Goal: Task Accomplishment & Management: Manage account settings

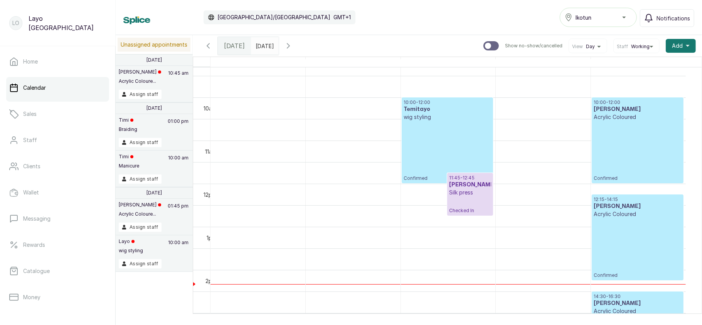
scroll to position [401, 0]
click at [430, 139] on div "10:00 - 12:00 Temitayo wig styling Confirmed" at bounding box center [446, 141] width 87 height 82
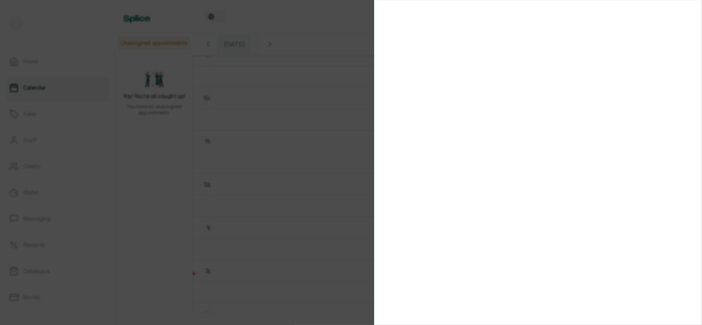
scroll to position [260, 0]
click at [330, 158] on div at bounding box center [351, 162] width 702 height 325
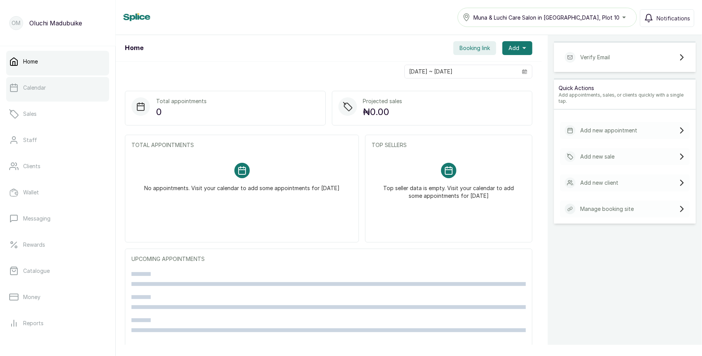
click at [71, 91] on link "Calendar" at bounding box center [57, 88] width 103 height 22
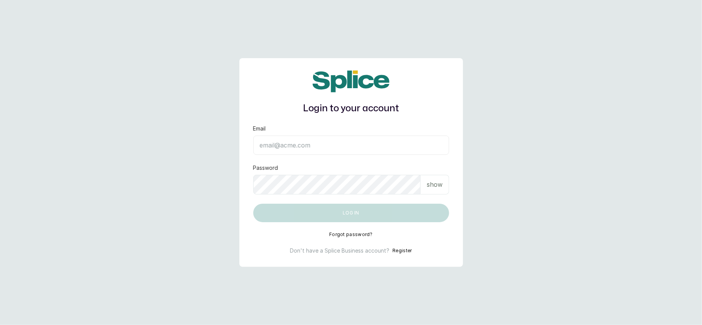
click at [318, 144] on input "Email" at bounding box center [351, 145] width 196 height 19
type input "layo@withsplice.com"
click at [441, 187] on p "show" at bounding box center [435, 184] width 16 height 9
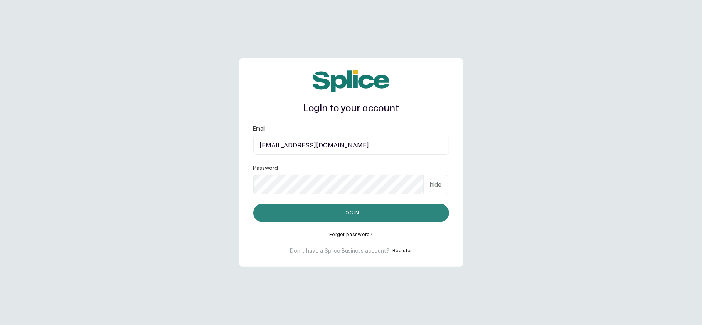
click at [384, 212] on button "Log in" at bounding box center [351, 213] width 196 height 18
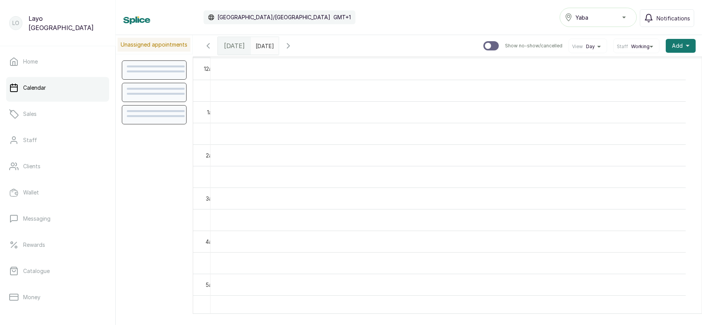
scroll to position [260, 0]
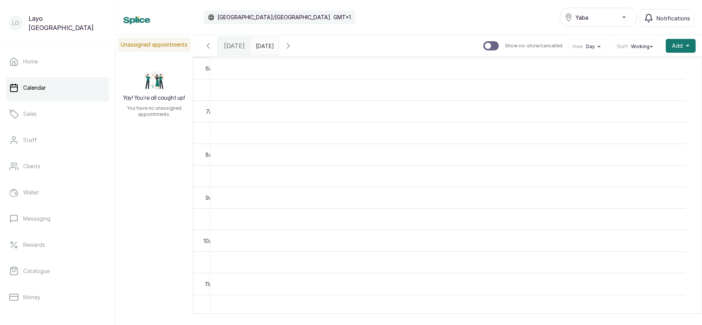
click at [596, 17] on div "Yaba" at bounding box center [598, 17] width 67 height 9
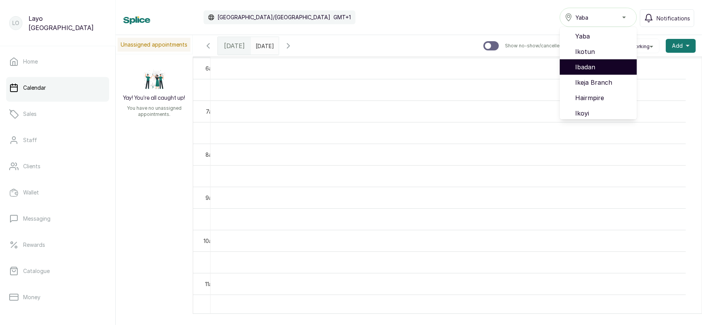
click at [596, 59] on li "Ibadan" at bounding box center [598, 66] width 77 height 15
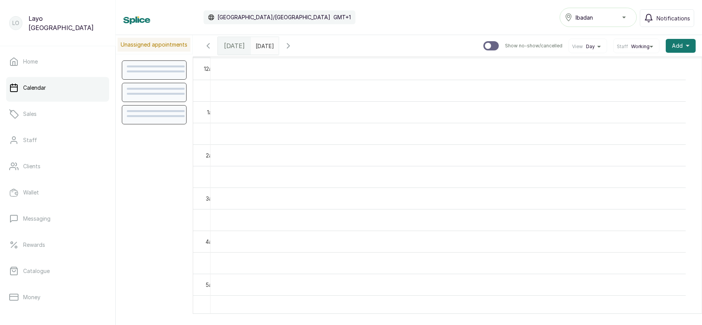
scroll to position [260, 0]
click at [597, 14] on div "Ibadan" at bounding box center [598, 17] width 67 height 9
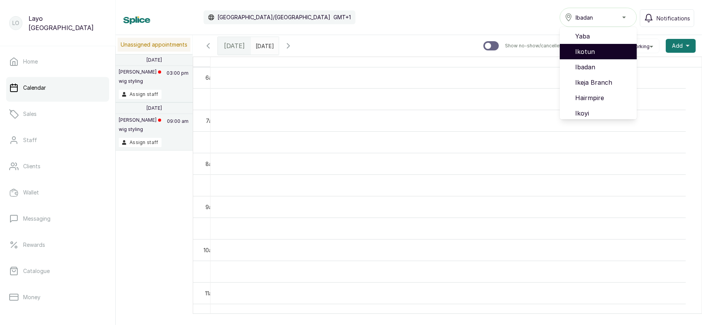
click at [592, 49] on span "Ikotun" at bounding box center [602, 51] width 55 height 9
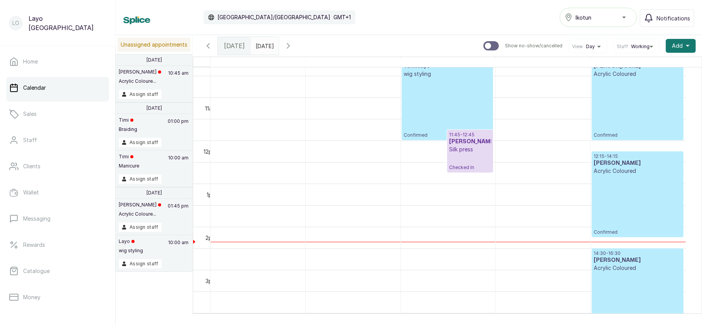
scroll to position [444, 0]
click at [439, 109] on div "10:00 - 12:00 Temitayo wig styling Confirmed" at bounding box center [446, 98] width 87 height 82
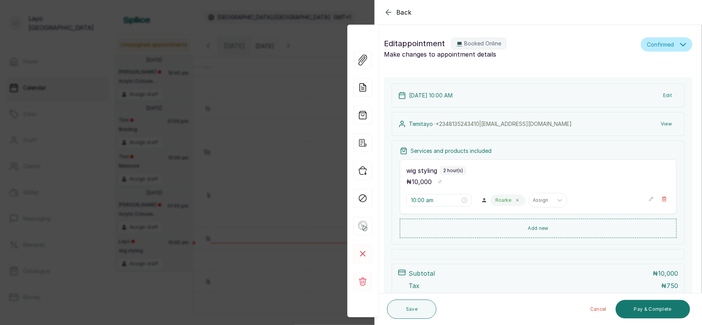
click at [273, 188] on div "Back Appointment Details Edit appointment 💻 Booked Online Make changes to appoi…" at bounding box center [351, 162] width 702 height 325
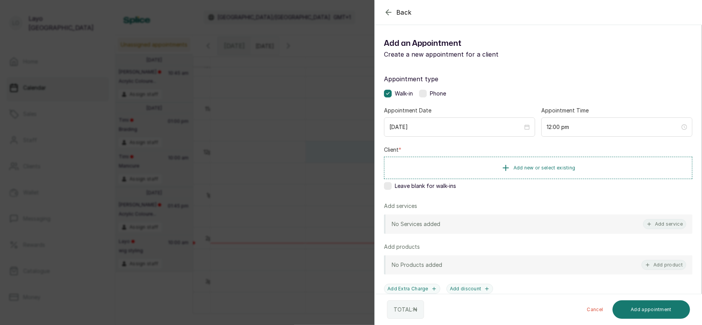
click at [323, 167] on div "Back Add Appointment Add an Appointment Create a new appointment for a client A…" at bounding box center [351, 162] width 702 height 325
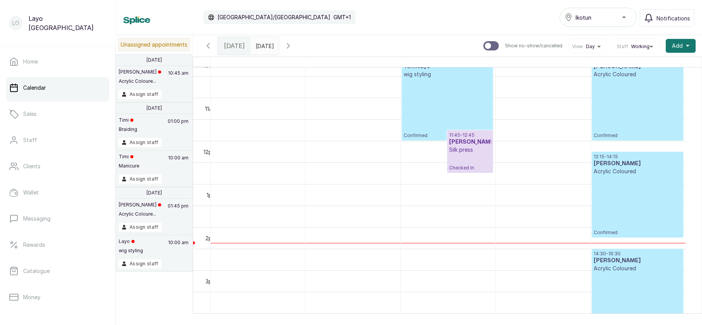
click at [435, 103] on div "10:00 - 12:00 Temitayo wig styling Confirmed" at bounding box center [446, 98] width 87 height 82
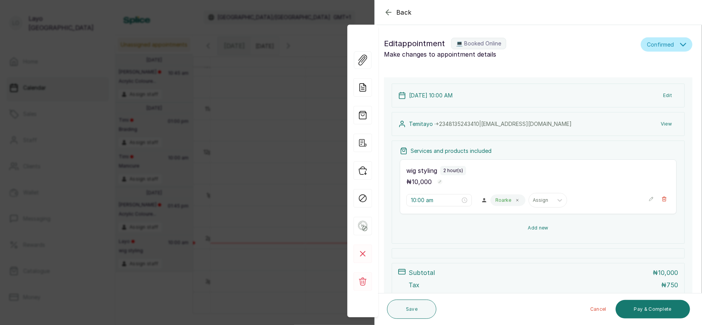
click at [536, 227] on button "Add new" at bounding box center [538, 228] width 277 height 18
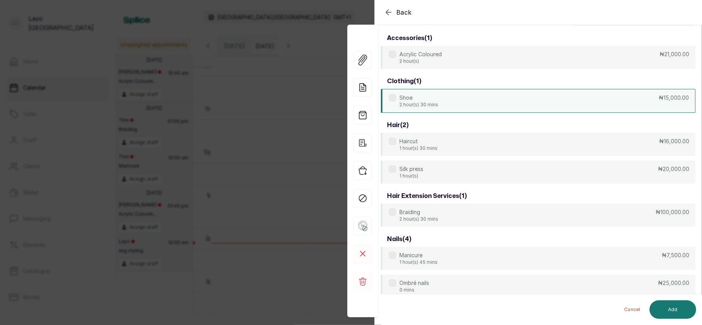
scroll to position [0, 0]
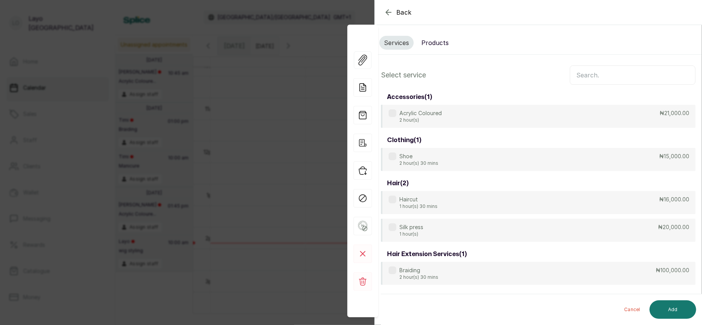
click at [645, 71] on input "text" at bounding box center [633, 75] width 126 height 19
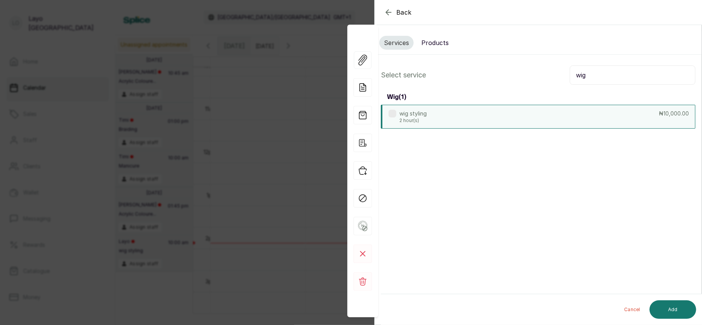
type input "wig"
click at [539, 113] on div "wig styling 2 hour(s) ₦10,000.00" at bounding box center [538, 117] width 314 height 24
click at [670, 308] on button "Add" at bounding box center [672, 310] width 47 height 18
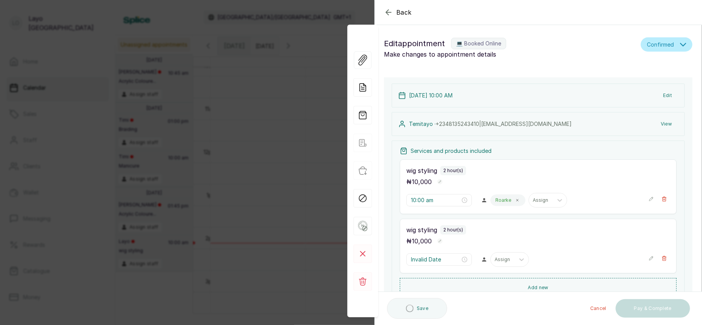
type input "12:00 pm"
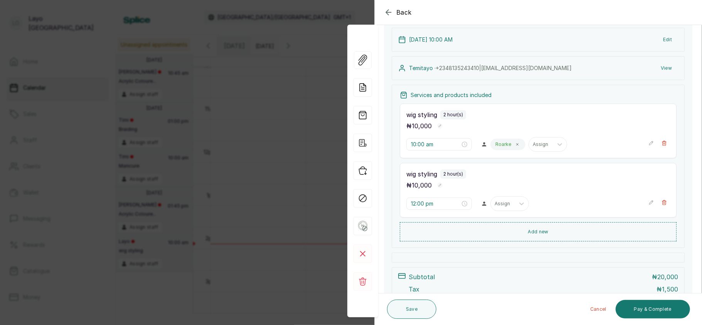
scroll to position [56, 0]
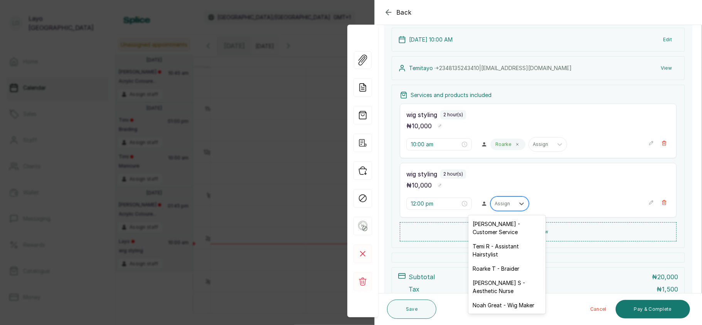
click at [508, 201] on div "Assign" at bounding box center [503, 204] width 24 height 10
click at [506, 250] on div "Temi R - Assistant Hairstylist" at bounding box center [506, 250] width 77 height 22
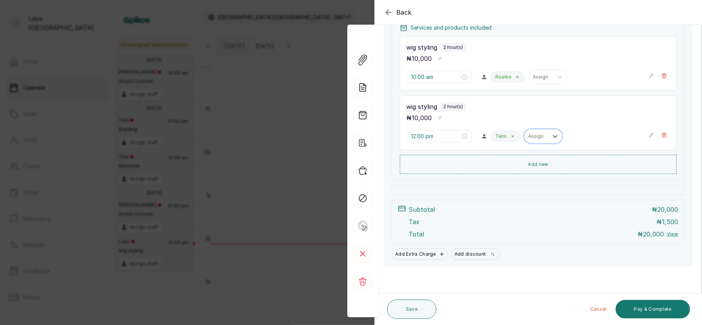
scroll to position [126, 0]
click at [411, 304] on button "Save" at bounding box center [411, 309] width 49 height 19
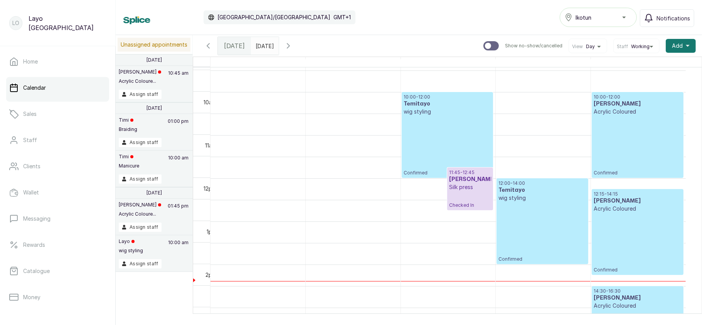
scroll to position [407, 0]
click at [516, 213] on div "12:00 - 14:00 Temitayo wig styling Confirmed" at bounding box center [541, 221] width 87 height 82
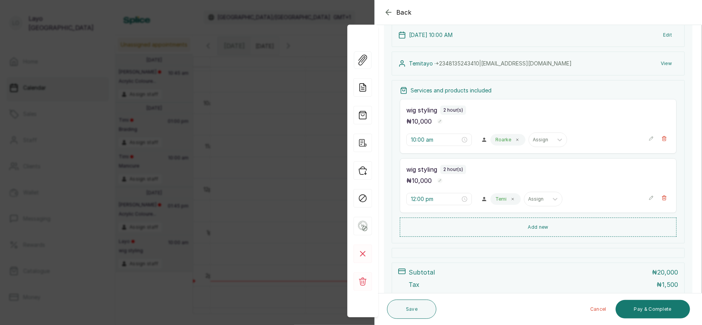
scroll to position [62, 0]
click at [287, 124] on div "Back Appointment Details Edit appointment 💻 Booked Online Make changes to appoi…" at bounding box center [351, 162] width 702 height 325
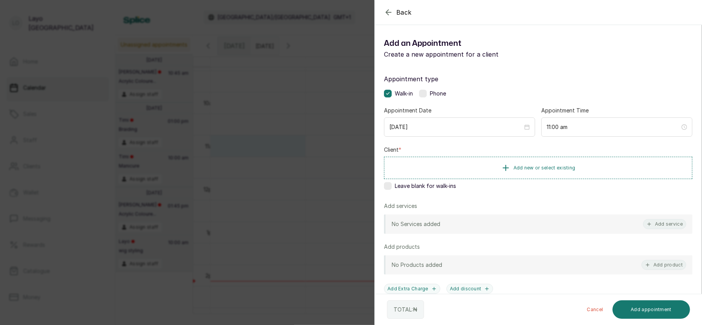
click at [315, 200] on div "Back Add Appointment Add an Appointment Create a new appointment for a client A…" at bounding box center [351, 162] width 702 height 325
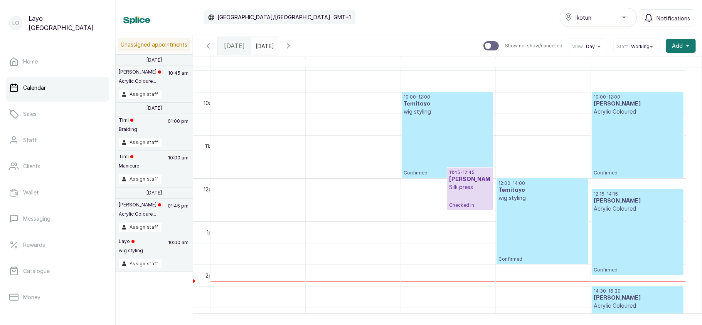
click at [516, 202] on p "wig styling" at bounding box center [541, 198] width 87 height 8
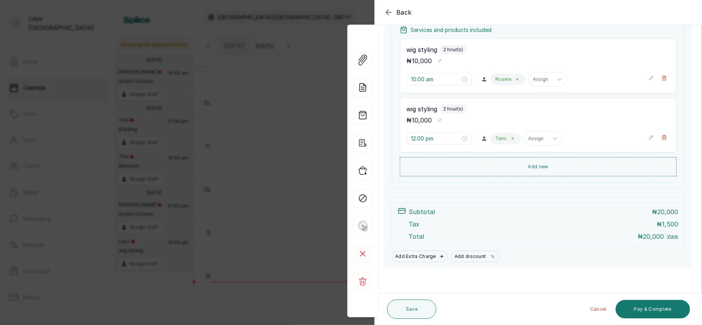
scroll to position [126, 0]
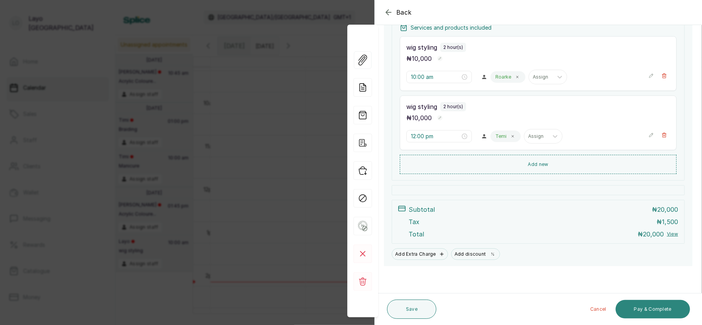
click at [647, 311] on button "Pay & Complete" at bounding box center [652, 309] width 74 height 18
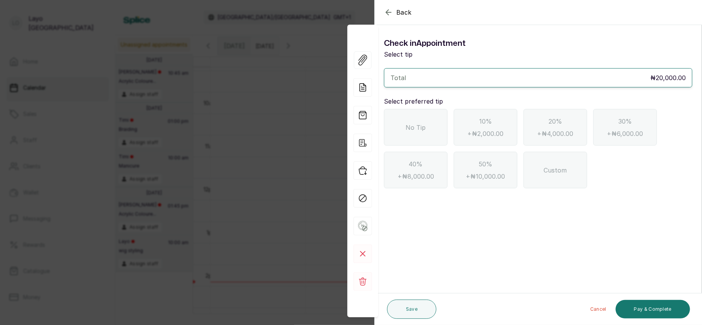
click at [437, 143] on div "No Tip" at bounding box center [416, 127] width 64 height 37
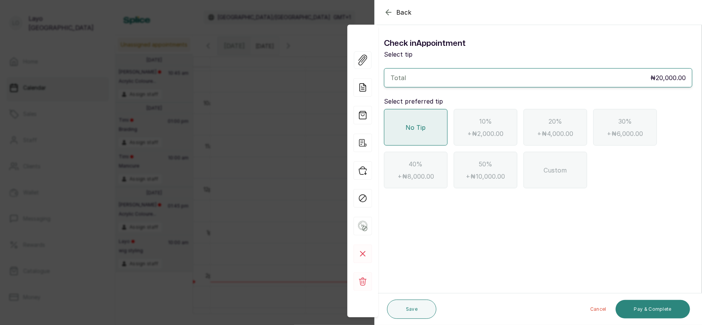
click at [651, 306] on button "Pay & Complete" at bounding box center [652, 309] width 74 height 18
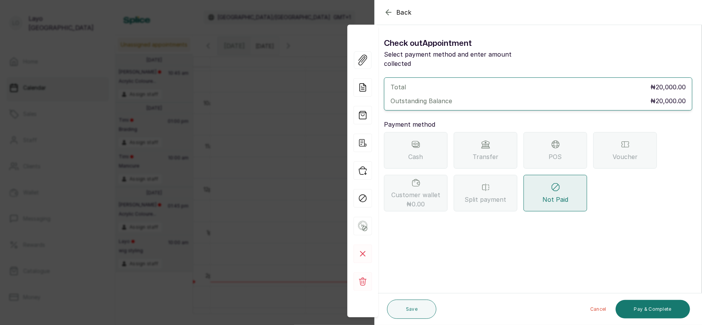
click at [284, 126] on div "Back Appointment Details Check out Appointment Select payment method and enter …" at bounding box center [351, 162] width 702 height 325
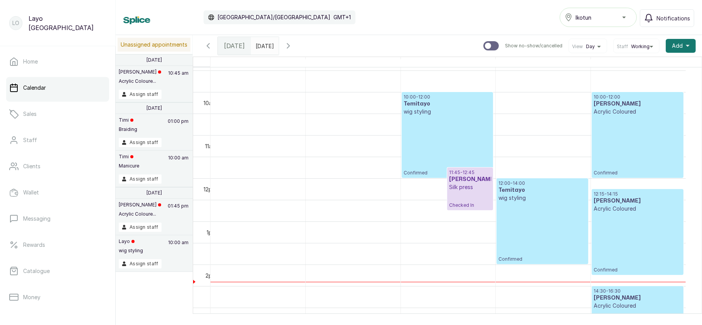
click at [543, 201] on p "wig styling" at bounding box center [541, 198] width 87 height 8
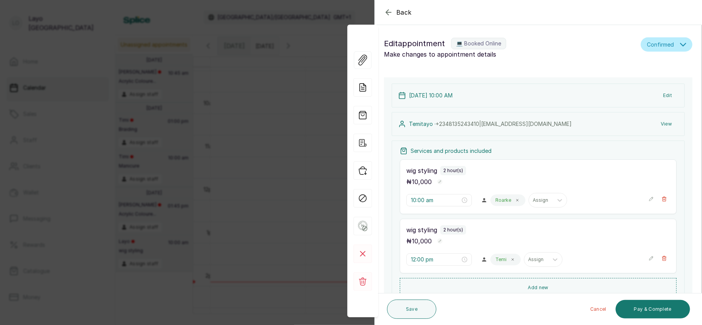
click at [657, 46] on span "Confirmed" at bounding box center [660, 44] width 27 height 8
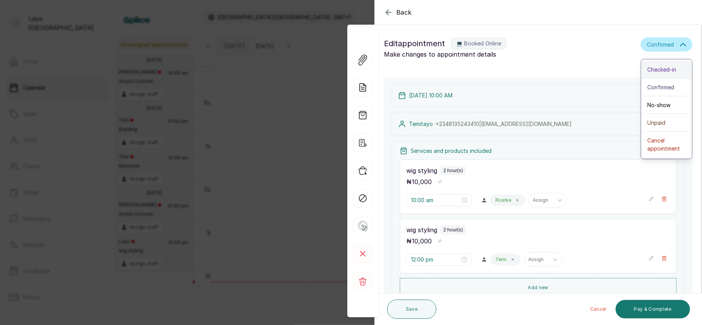
click at [657, 68] on span "Checked-in" at bounding box center [661, 70] width 29 height 8
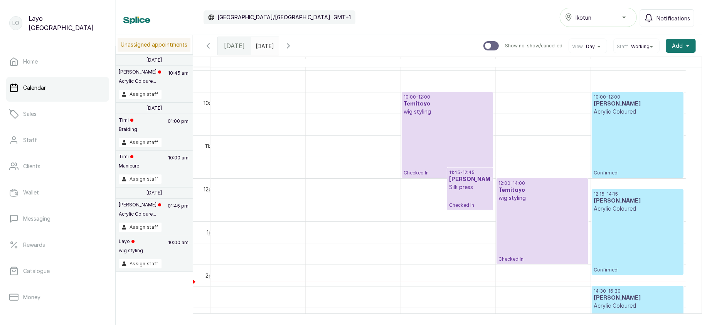
click at [528, 214] on div "12:00 - 14:00 Temitayo wig styling Checked In" at bounding box center [541, 221] width 87 height 82
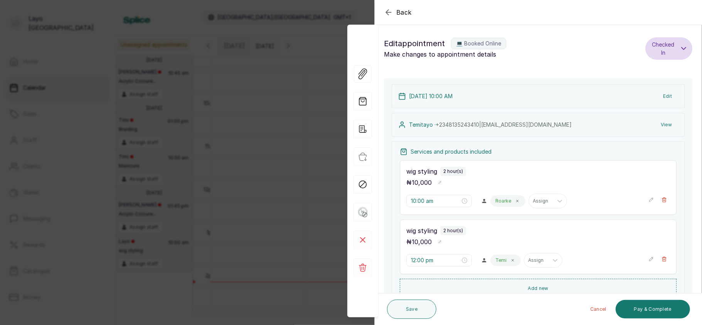
click at [668, 52] on button "Checked In" at bounding box center [668, 48] width 47 height 22
click at [664, 49] on span "Checked In" at bounding box center [663, 48] width 24 height 16
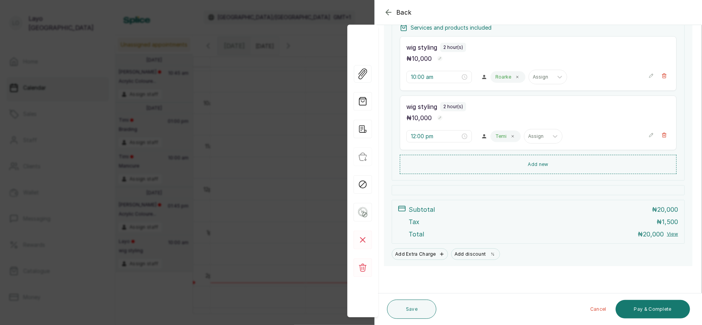
scroll to position [127, 0]
click at [650, 307] on button "Pay & Complete" at bounding box center [652, 309] width 74 height 18
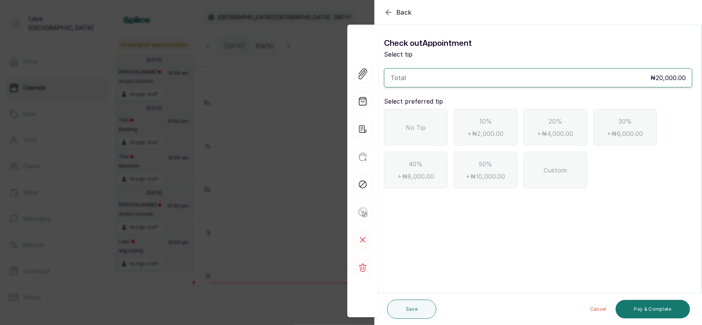
click at [417, 139] on div "No Tip" at bounding box center [416, 127] width 64 height 37
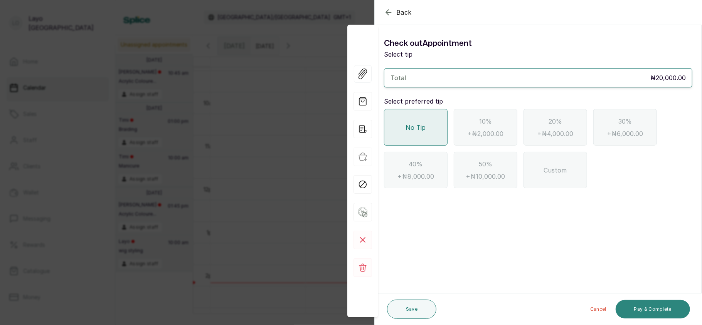
click at [656, 311] on button "Pay & Complete" at bounding box center [652, 309] width 74 height 18
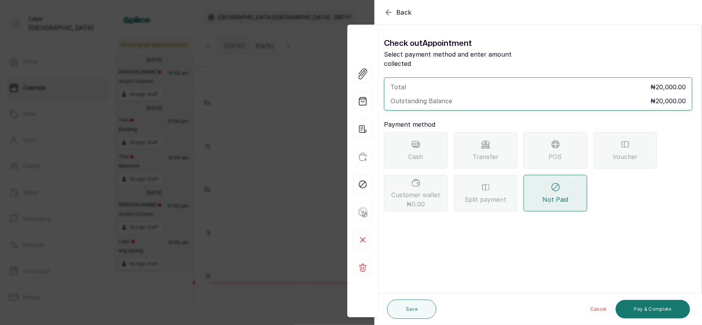
click at [415, 152] on span "Cash" at bounding box center [415, 156] width 15 height 9
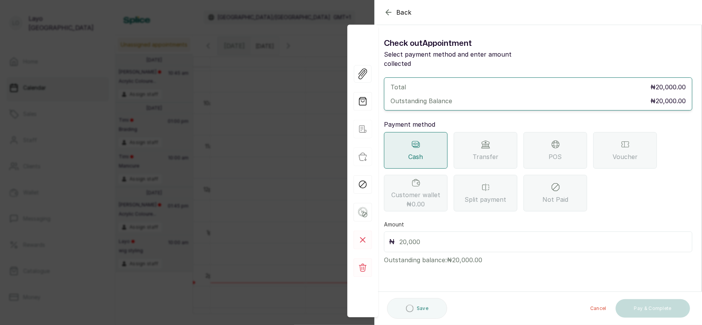
click at [471, 156] on div "Transfer" at bounding box center [486, 150] width 64 height 37
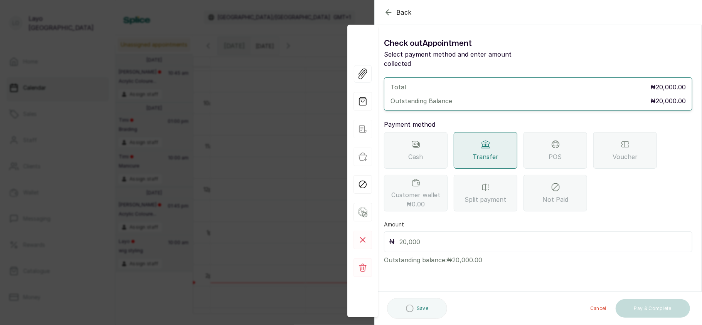
click at [554, 154] on span "POS" at bounding box center [555, 156] width 13 height 9
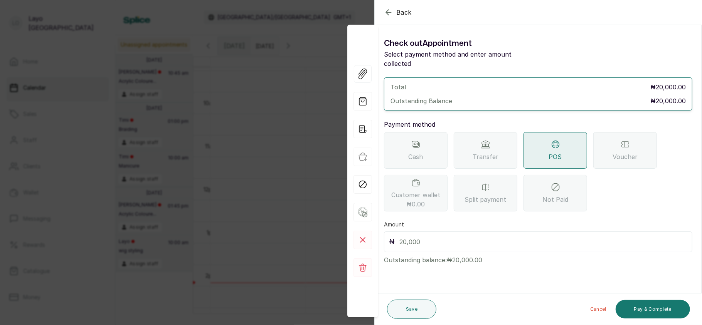
click at [421, 197] on span "Customer wallet ₦0.00" at bounding box center [415, 199] width 49 height 18
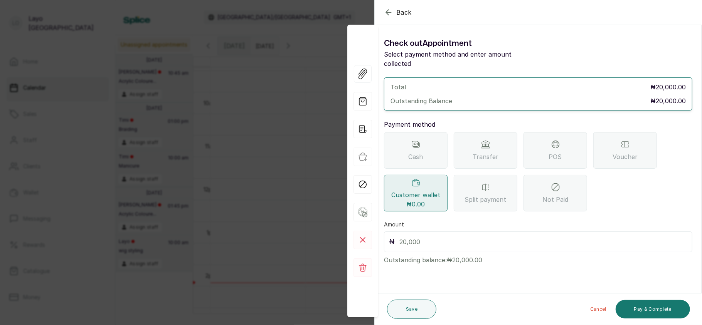
click at [478, 159] on span "Transfer" at bounding box center [485, 156] width 26 height 9
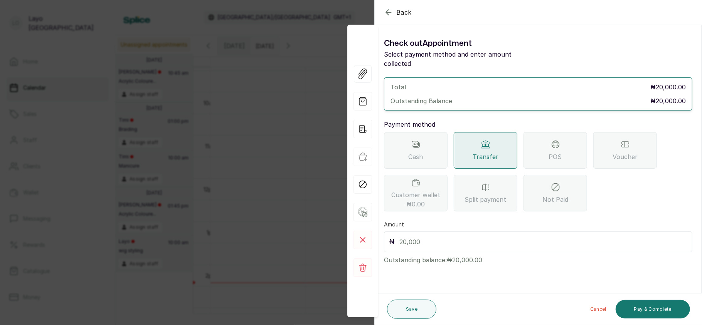
click at [439, 242] on input "text" at bounding box center [543, 242] width 288 height 11
type input "20,000"
click at [655, 305] on button "Pay & Complete" at bounding box center [652, 309] width 74 height 18
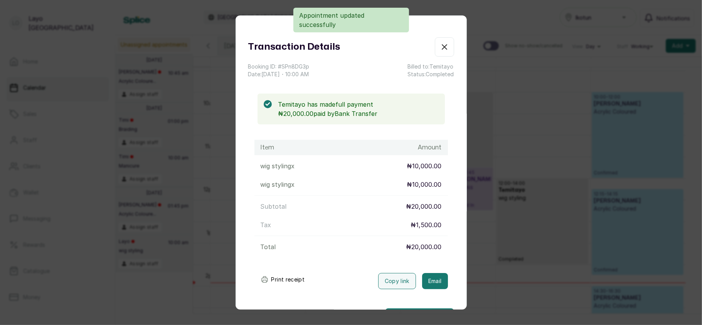
click at [529, 197] on div "Transaction Details Booking ID: # SPn8DG3p Date: 3 Sep, 2025 ・ 10:00 AM Billed …" at bounding box center [351, 162] width 702 height 325
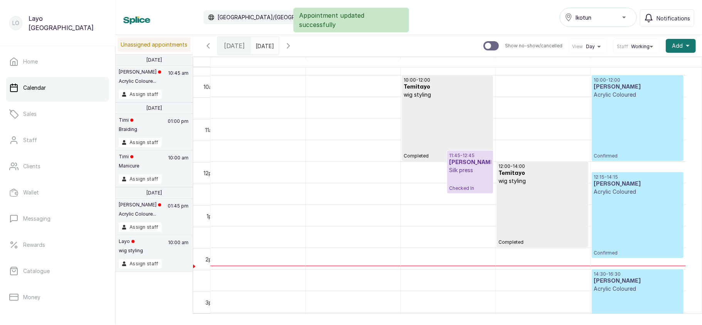
scroll to position [424, 0]
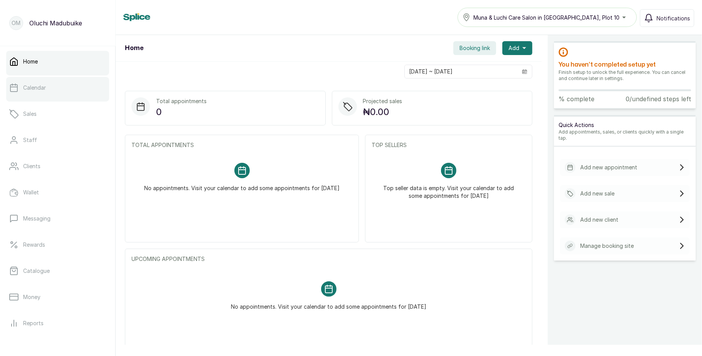
click at [44, 90] on p "Calendar" at bounding box center [34, 88] width 23 height 8
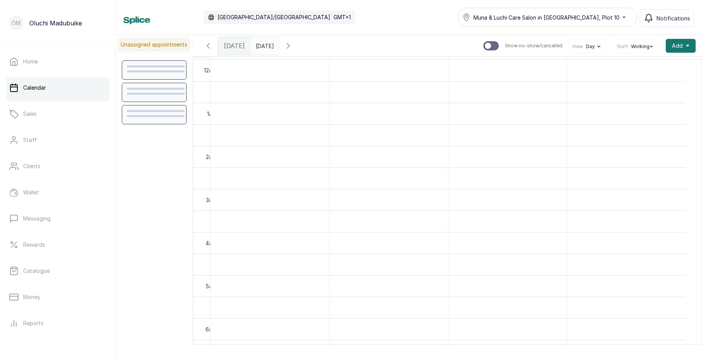
scroll to position [260, 0]
click at [208, 45] on icon "button" at bounding box center [208, 46] width 2 height 5
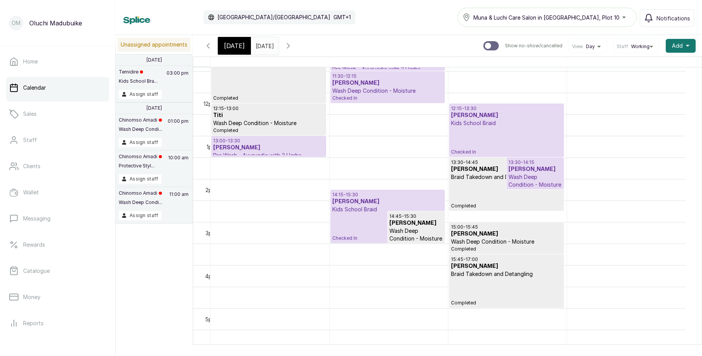
scroll to position [493, 0]
click at [422, 229] on p "Wash Deep Condition - Moisture" at bounding box center [417, 234] width 54 height 15
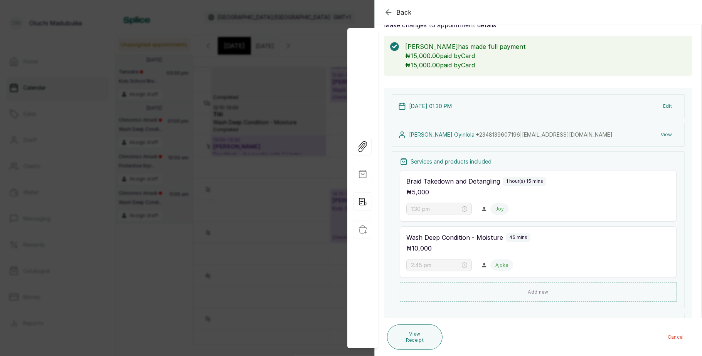
scroll to position [23, 0]
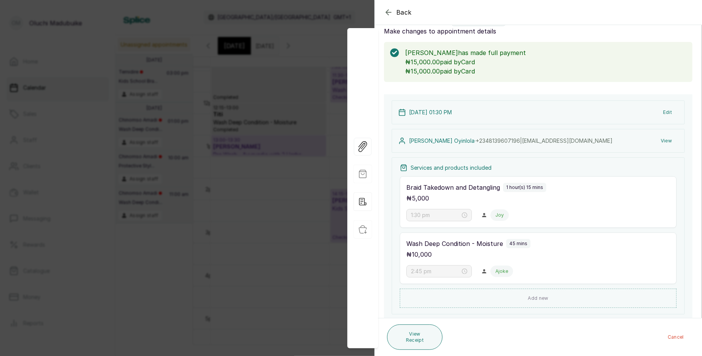
click at [267, 148] on div "Back Appointment Details Edit appointment 💻 Booked Online Make changes to appoi…" at bounding box center [351, 178] width 702 height 356
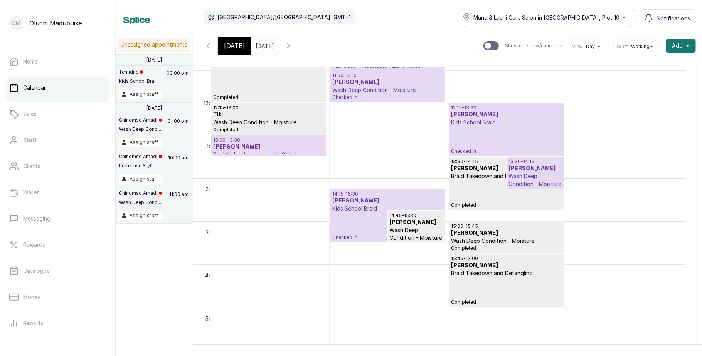
click at [493, 237] on h3 "[PERSON_NAME]" at bounding box center [506, 234] width 111 height 8
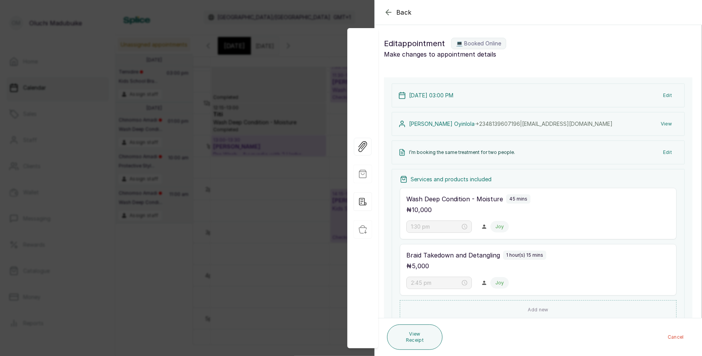
type input "3:00 pm"
type input "3:45 pm"
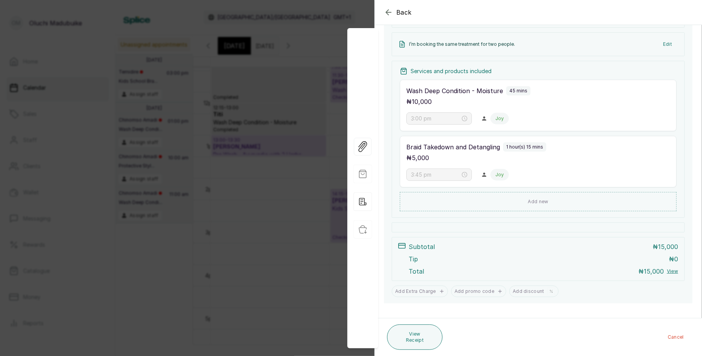
scroll to position [0, 0]
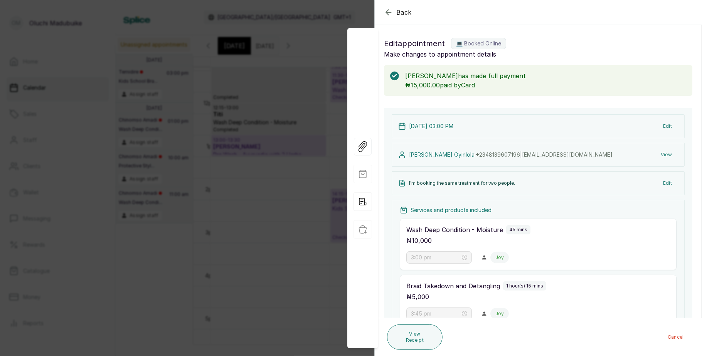
click at [659, 154] on button "View" at bounding box center [666, 155] width 24 height 14
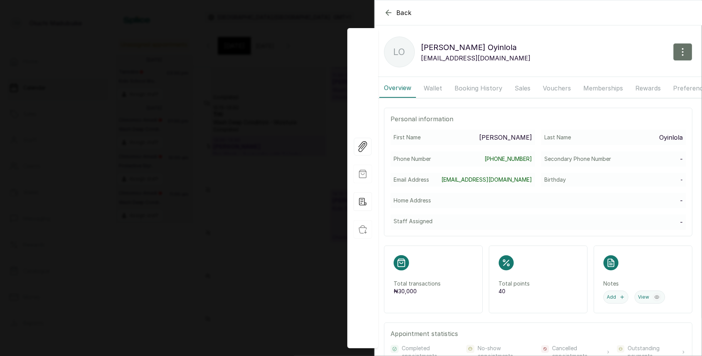
click at [427, 91] on button "Wallet" at bounding box center [433, 88] width 28 height 19
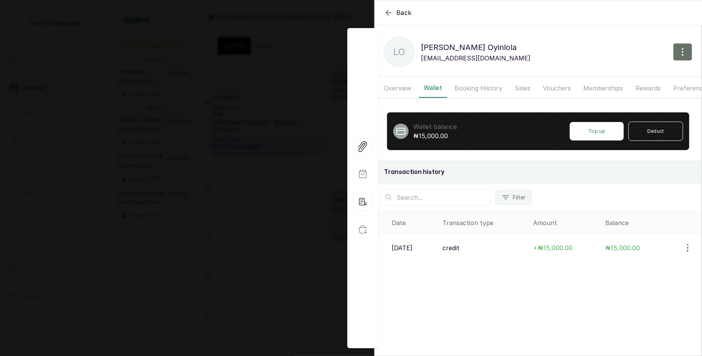
click at [462, 90] on button "Booking History" at bounding box center [478, 88] width 57 height 19
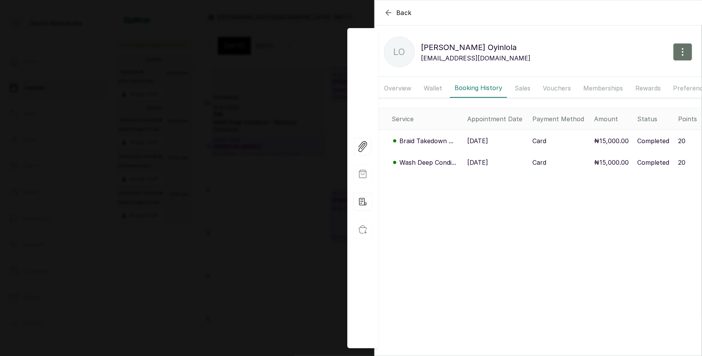
click at [437, 90] on button "Wallet" at bounding box center [433, 88] width 28 height 19
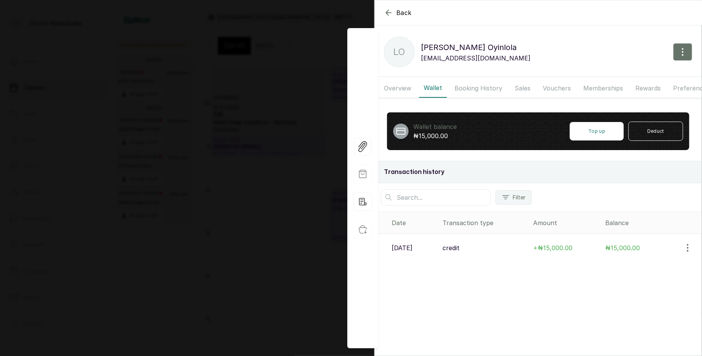
click at [465, 90] on button "Booking History" at bounding box center [478, 88] width 57 height 19
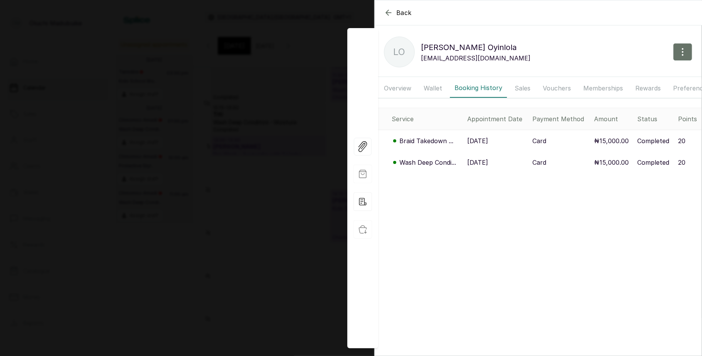
click at [432, 89] on button "Wallet" at bounding box center [433, 88] width 28 height 19
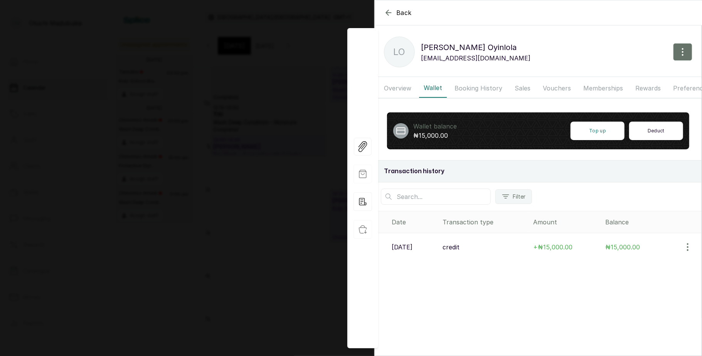
click at [660, 135] on button "Deduct" at bounding box center [656, 131] width 54 height 18
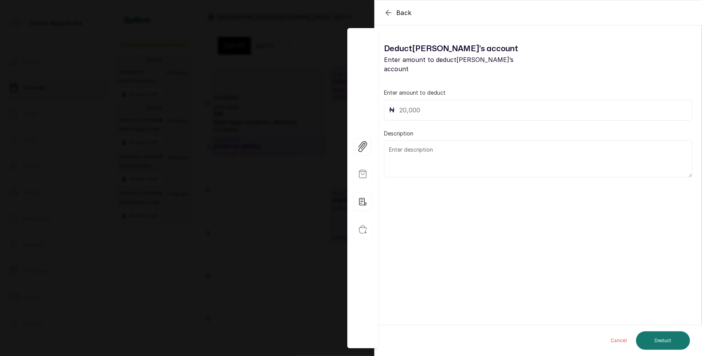
click at [516, 105] on input "text" at bounding box center [543, 110] width 288 height 11
type input "15,000"
click at [657, 335] on button "Deduct" at bounding box center [663, 341] width 54 height 18
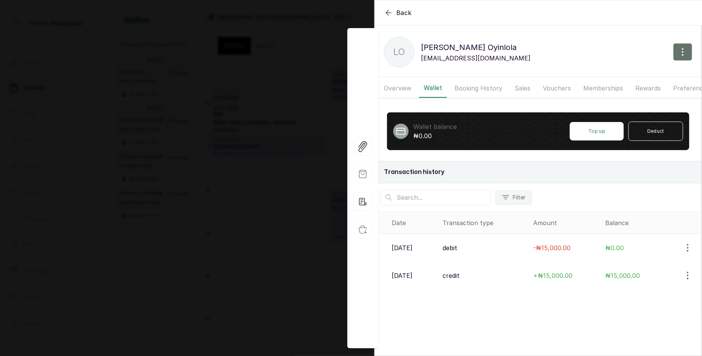
click at [397, 87] on button "Overview" at bounding box center [397, 88] width 37 height 19
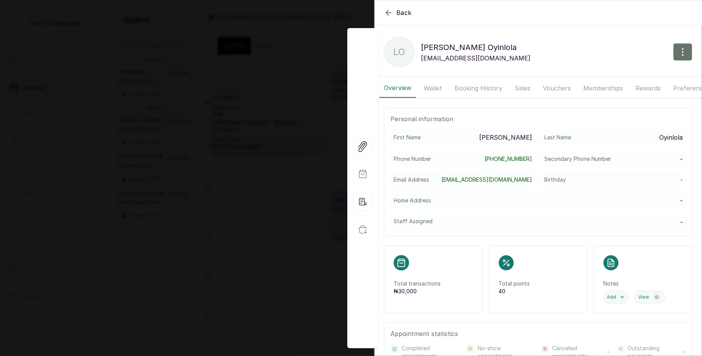
click at [258, 202] on div "Back [PERSON_NAME] LO [PERSON_NAME] [PERSON_NAME][EMAIL_ADDRESS][DOMAIN_NAME] O…" at bounding box center [351, 178] width 702 height 356
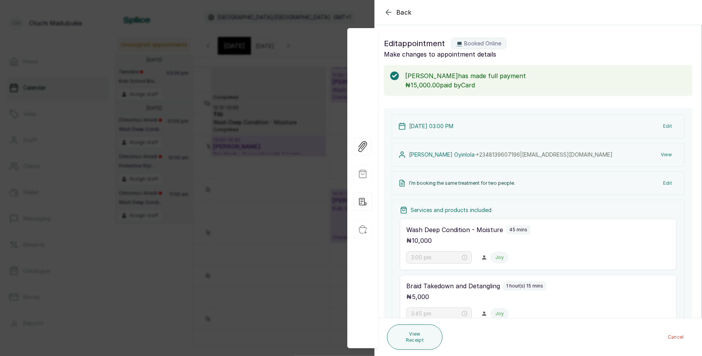
click at [258, 202] on div "Back Appointment Details Edit appointment 💻 Booked Online Make changes to appoi…" at bounding box center [351, 178] width 702 height 356
